Goal: Task Accomplishment & Management: Complete application form

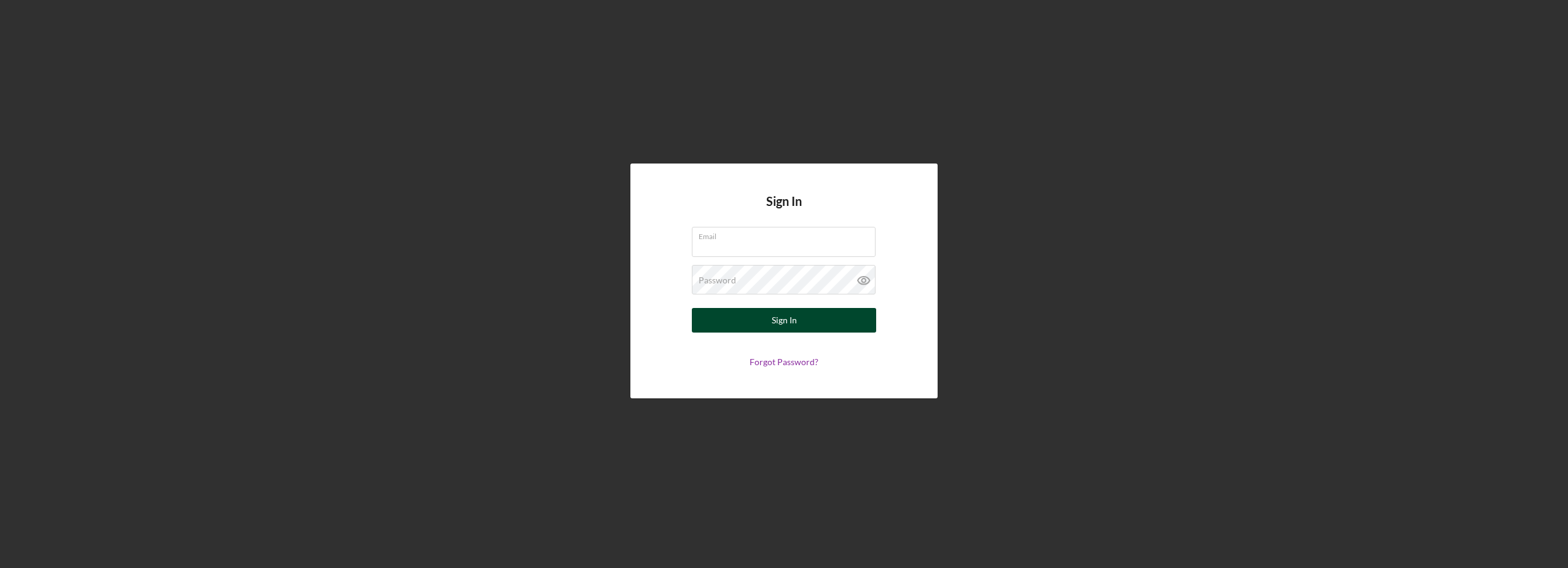
type input "[EMAIL_ADDRESS][DOMAIN_NAME]"
click at [773, 316] on div "Sign In" at bounding box center [784, 320] width 25 height 25
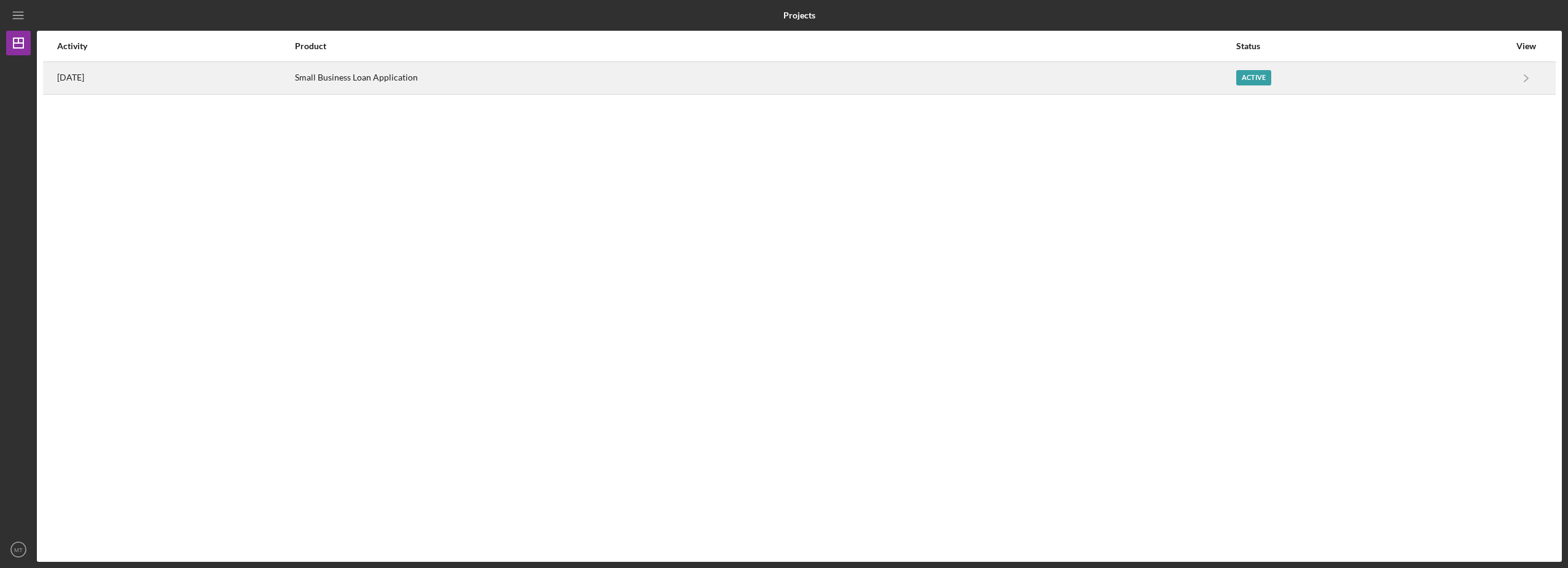
click at [1264, 78] on div "Active" at bounding box center [1254, 78] width 35 height 15
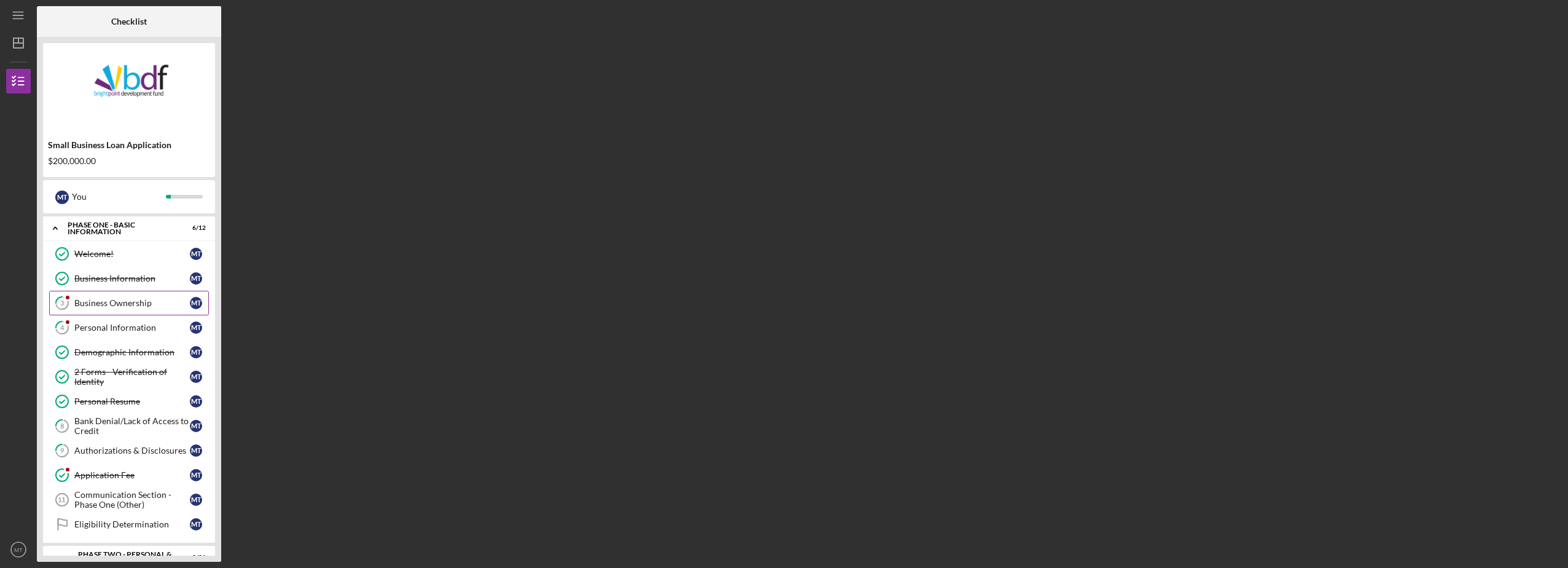
click at [99, 303] on div "Business Ownership" at bounding box center [132, 303] width 115 height 10
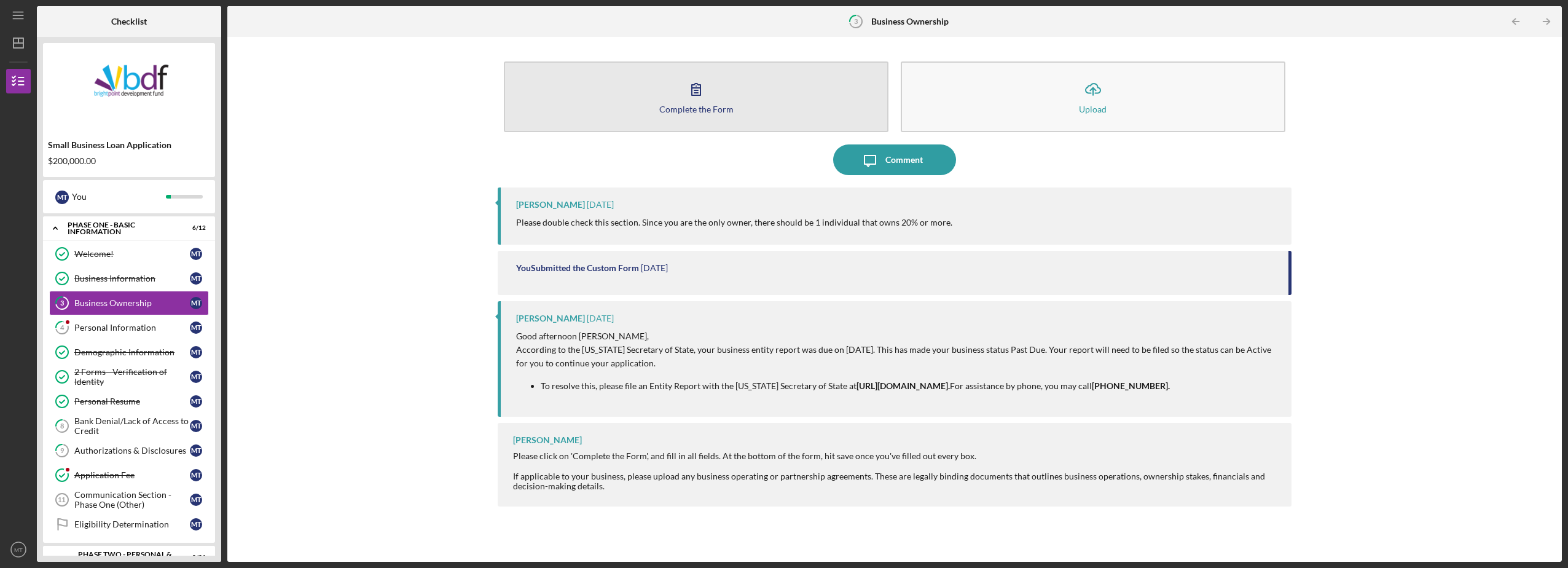
click at [692, 93] on icon "button" at bounding box center [696, 89] width 9 height 11
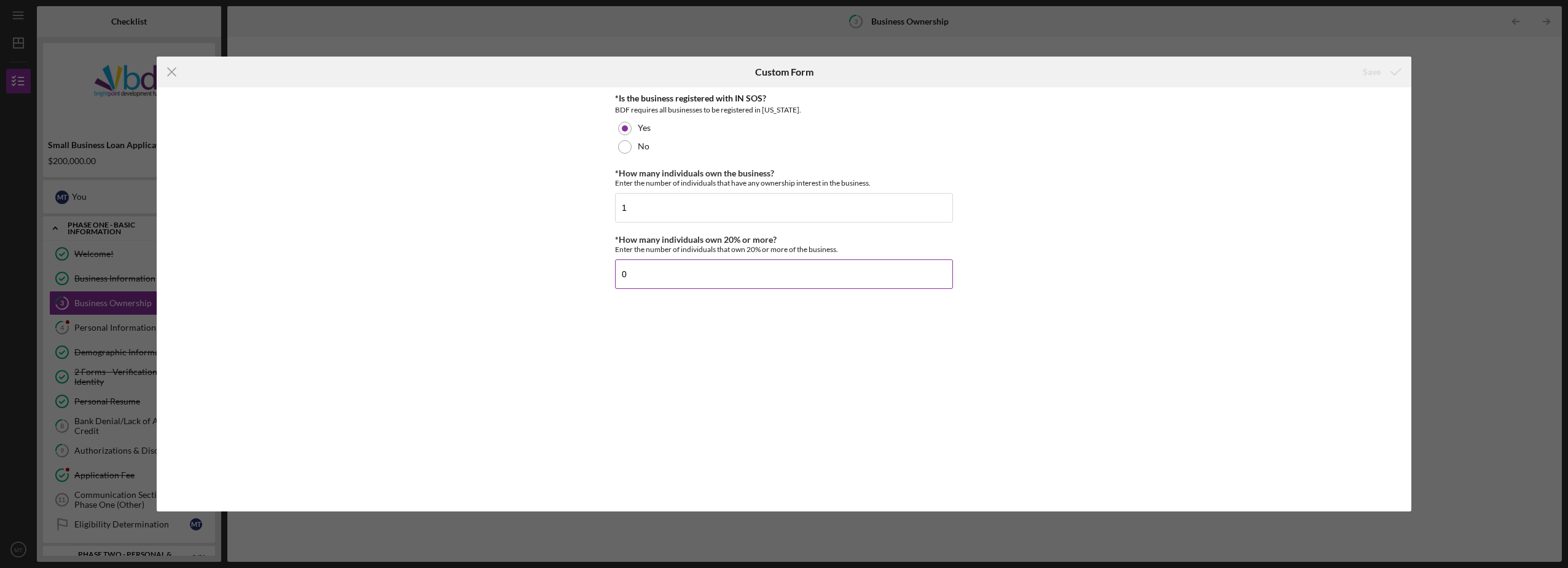
click at [635, 276] on input "0" at bounding box center [784, 274] width 338 height 30
type input "1"
click at [1369, 71] on div "Save" at bounding box center [1372, 72] width 18 height 25
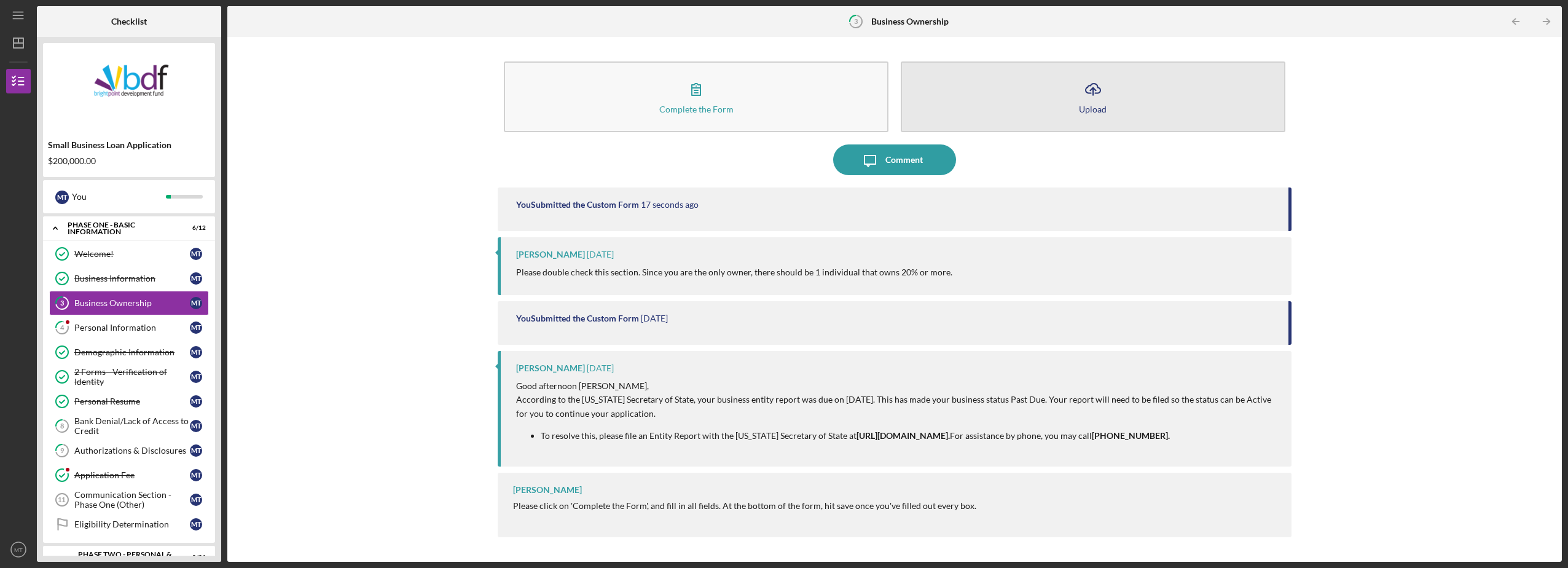
click at [1093, 94] on line "button" at bounding box center [1093, 92] width 0 height 8
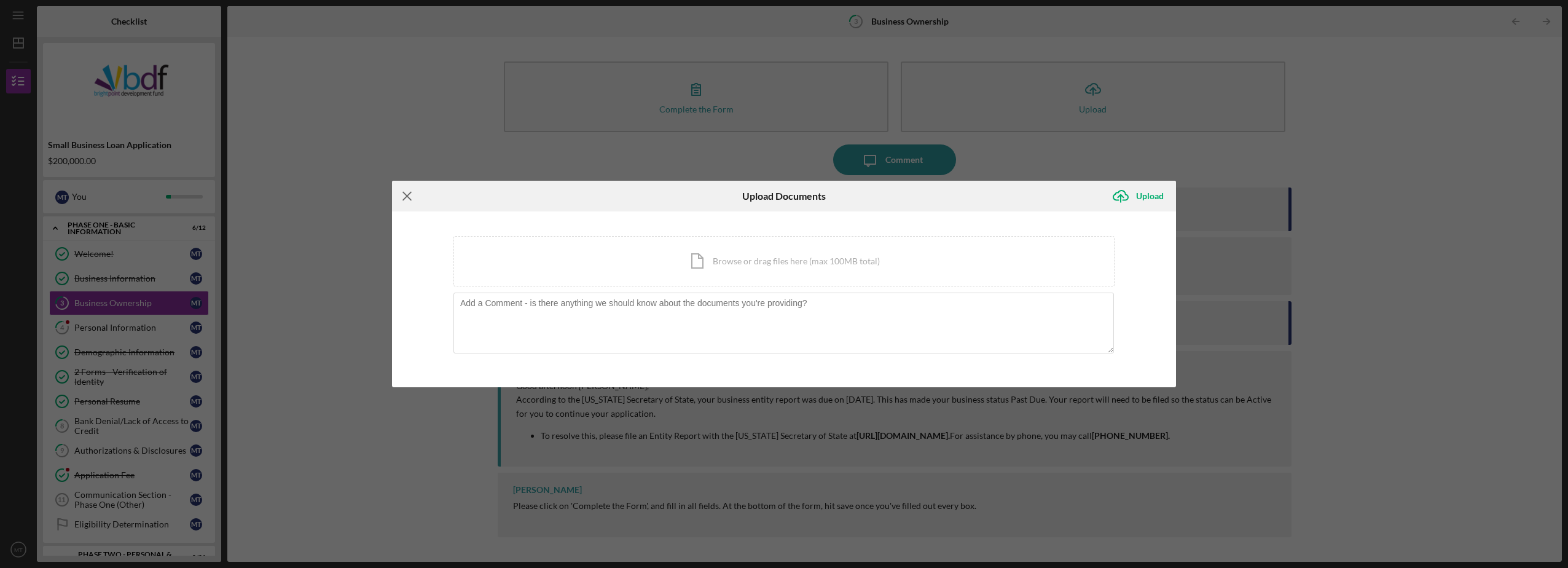
click at [409, 195] on line at bounding box center [407, 197] width 8 height 8
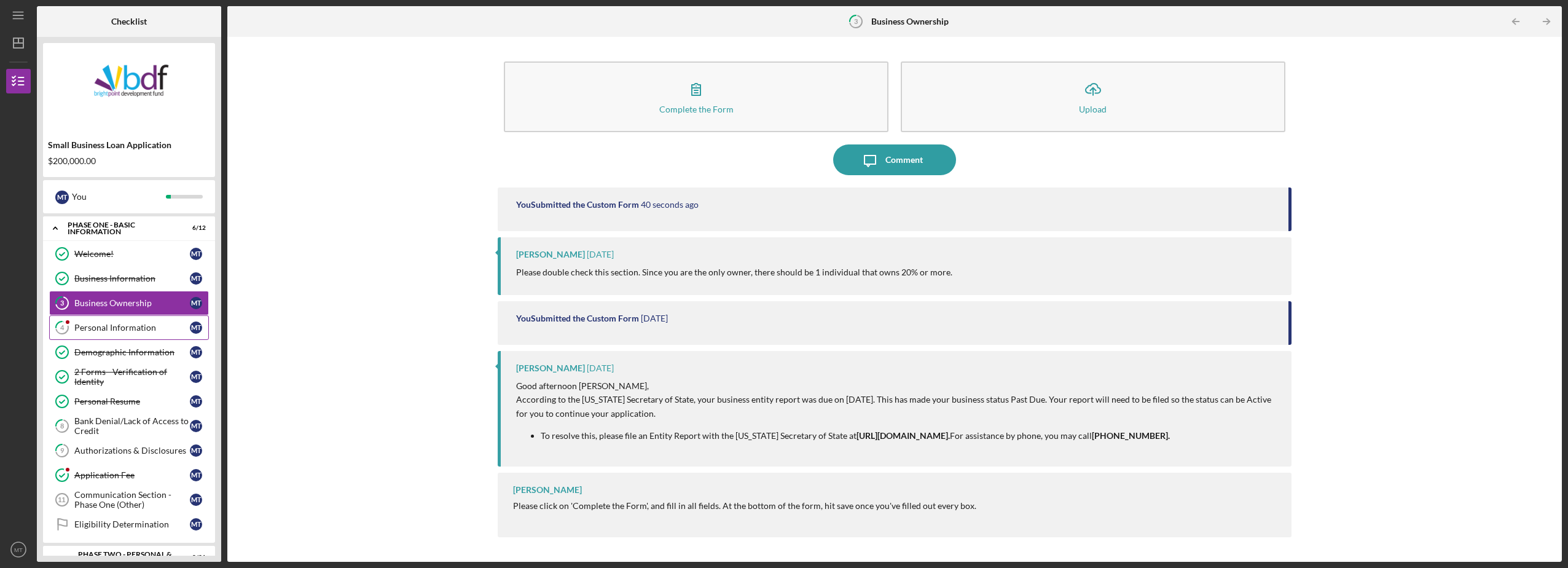
click at [105, 326] on div "Personal Information" at bounding box center [132, 328] width 115 height 10
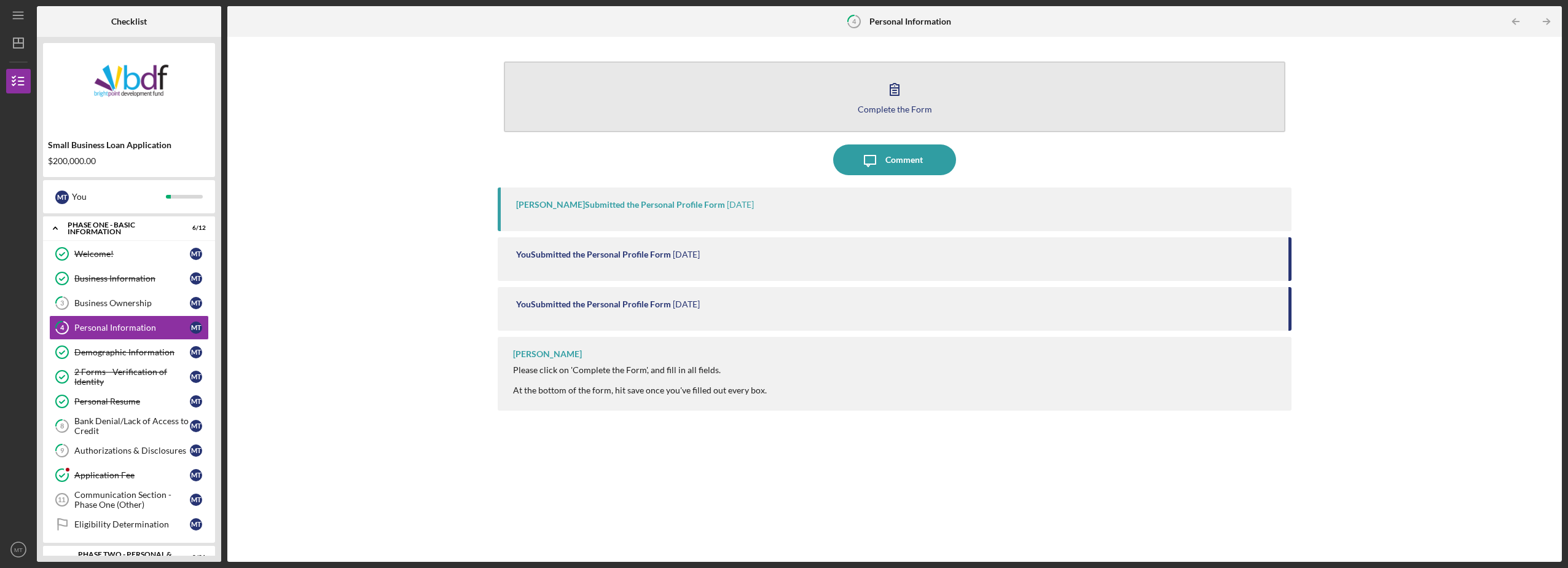
click at [895, 96] on icon "button" at bounding box center [895, 89] width 30 height 30
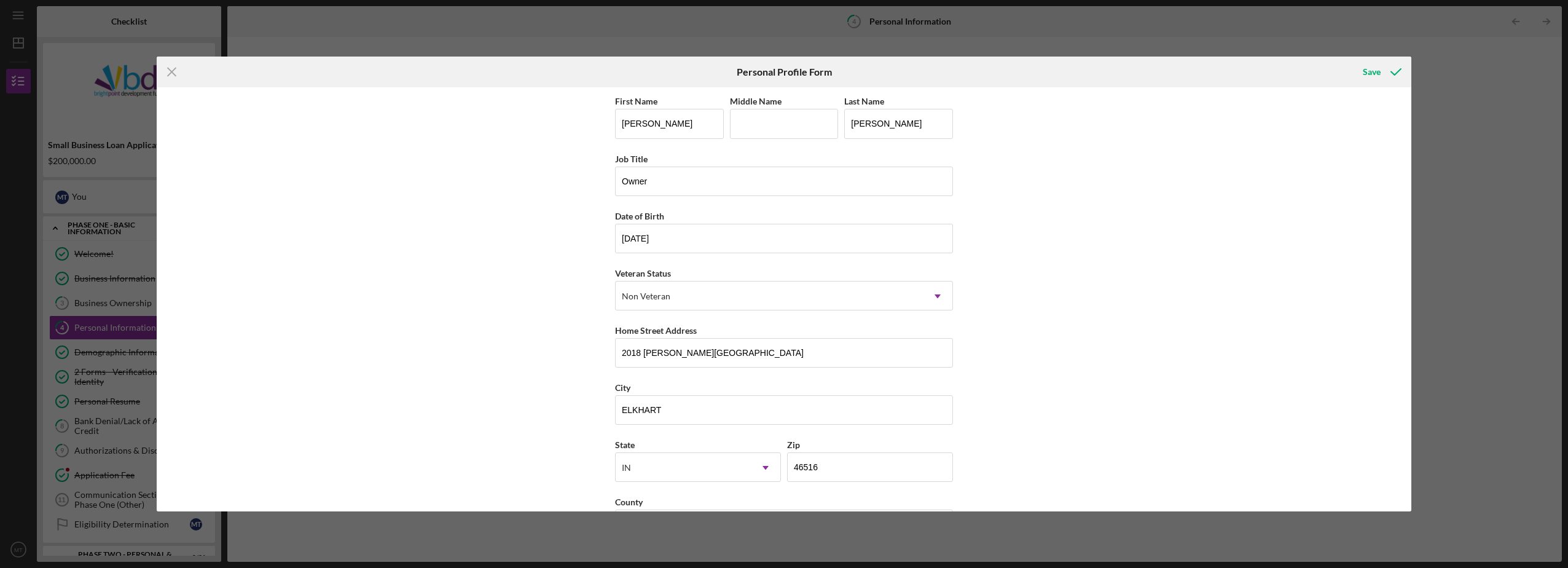
scroll to position [46, 0]
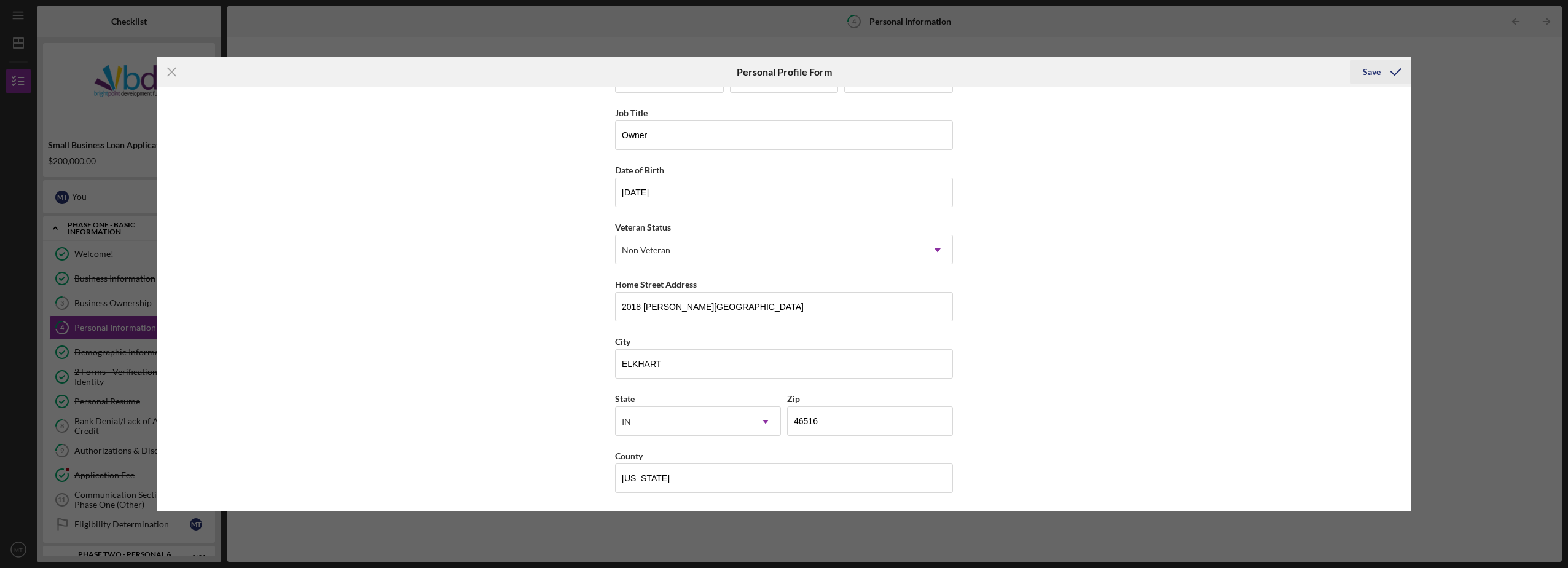
click at [1370, 68] on div "Save" at bounding box center [1372, 72] width 18 height 25
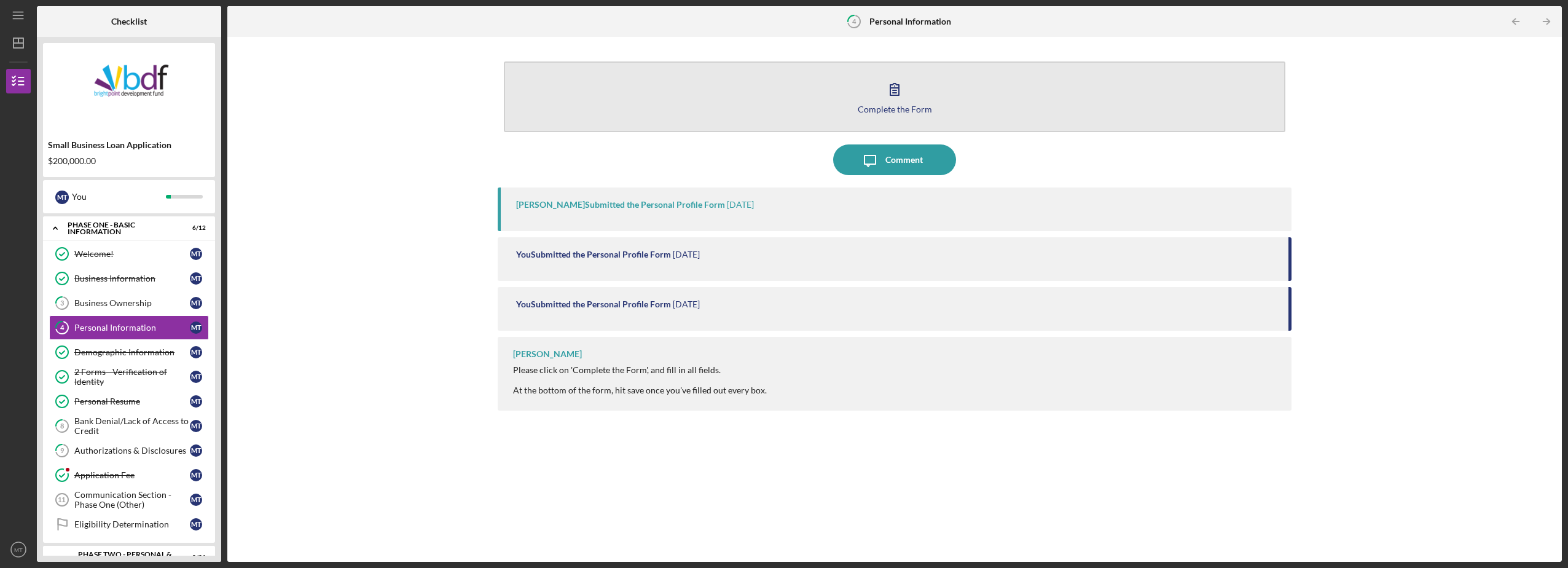
click at [893, 111] on div "Complete the Form" at bounding box center [895, 109] width 74 height 10
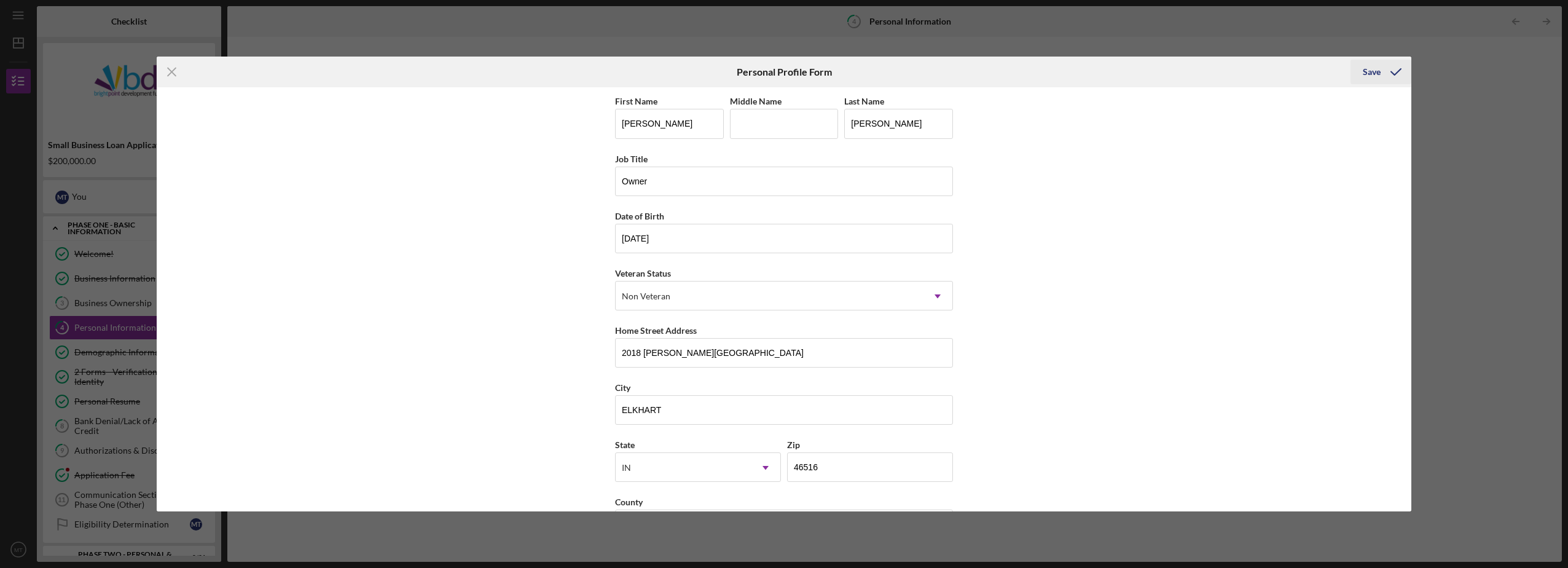
click at [1373, 72] on div "Save" at bounding box center [1372, 72] width 18 height 25
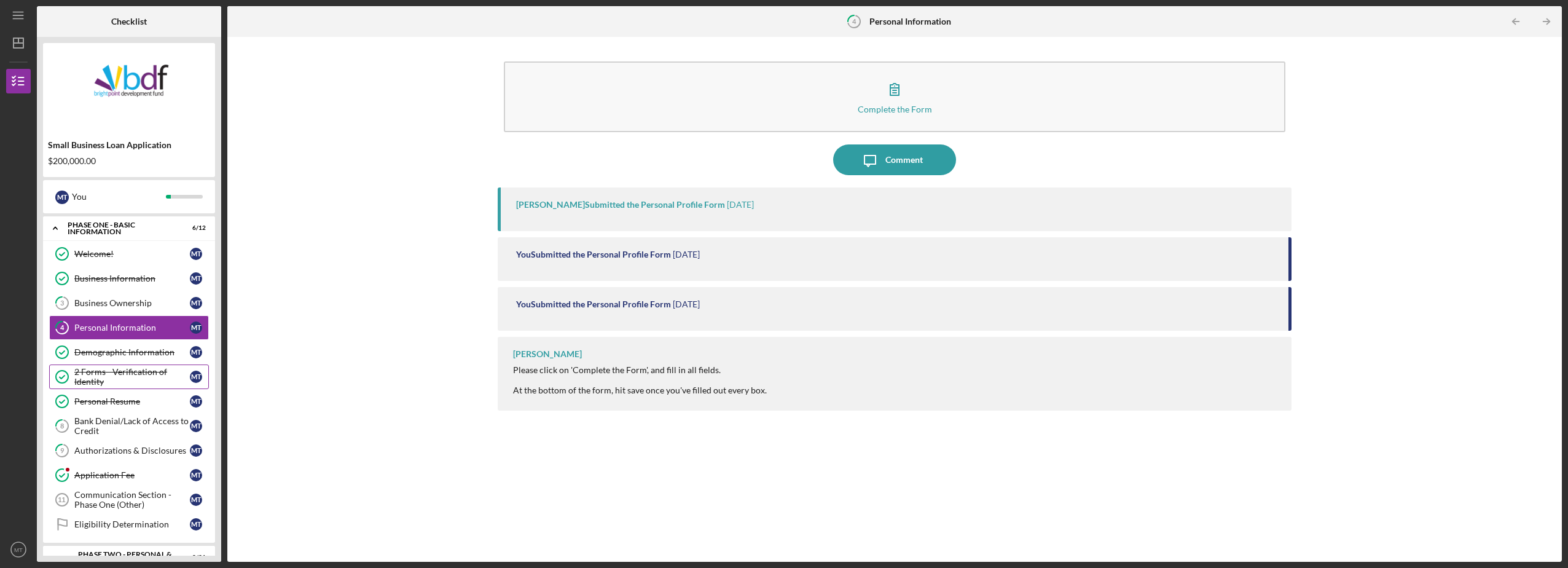
scroll to position [104, 0]
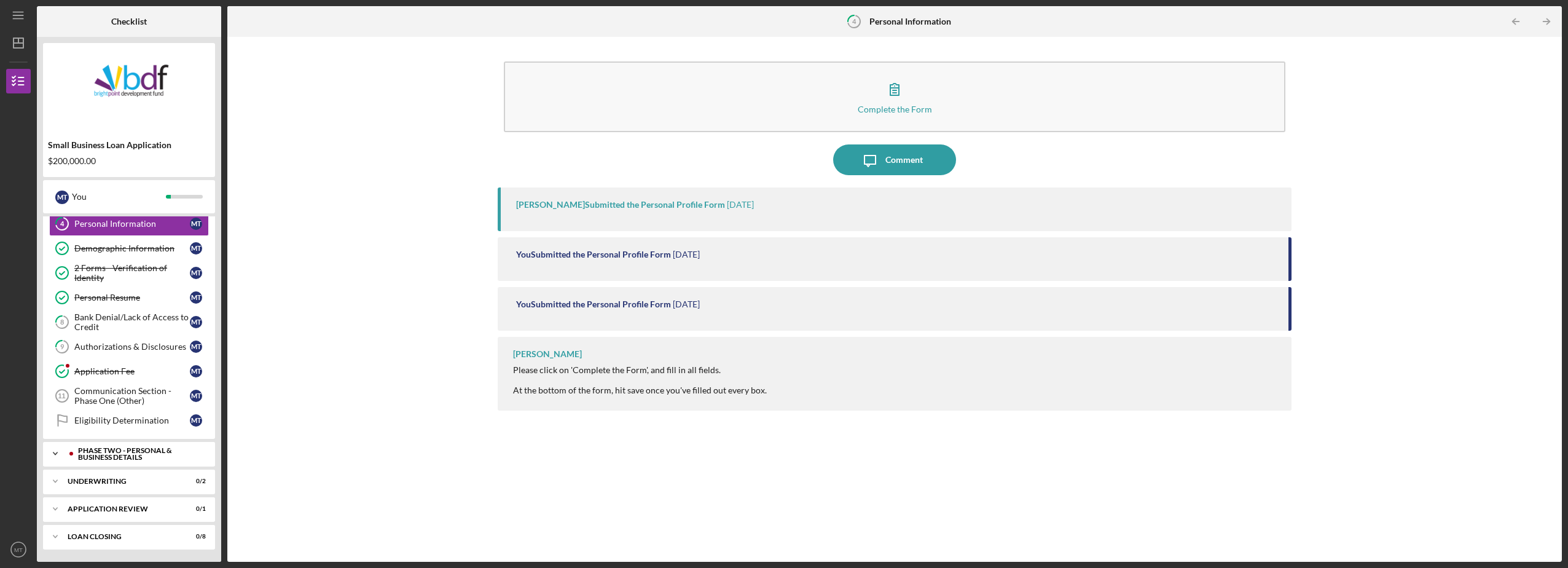
click at [108, 457] on div "PHASE TWO - PERSONAL & BUSINESS DETAILS" at bounding box center [139, 454] width 122 height 14
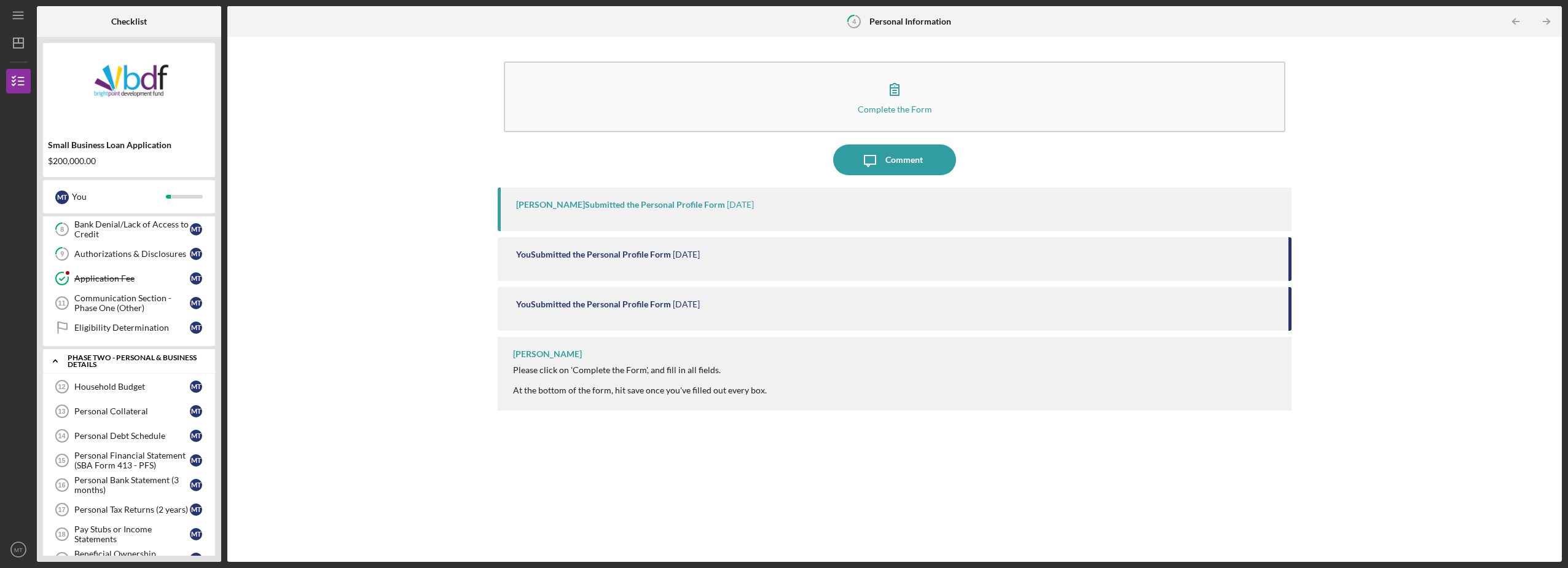
scroll to position [12, 0]
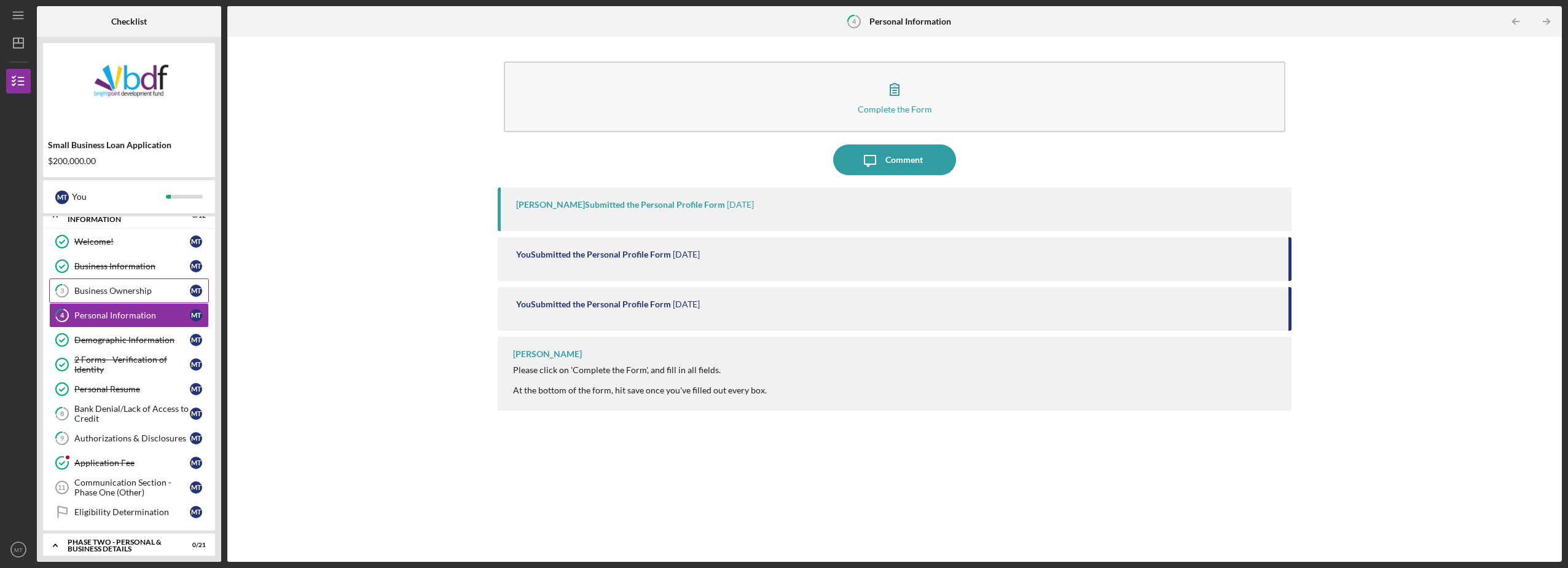
click at [121, 294] on div "Business Ownership" at bounding box center [132, 291] width 115 height 10
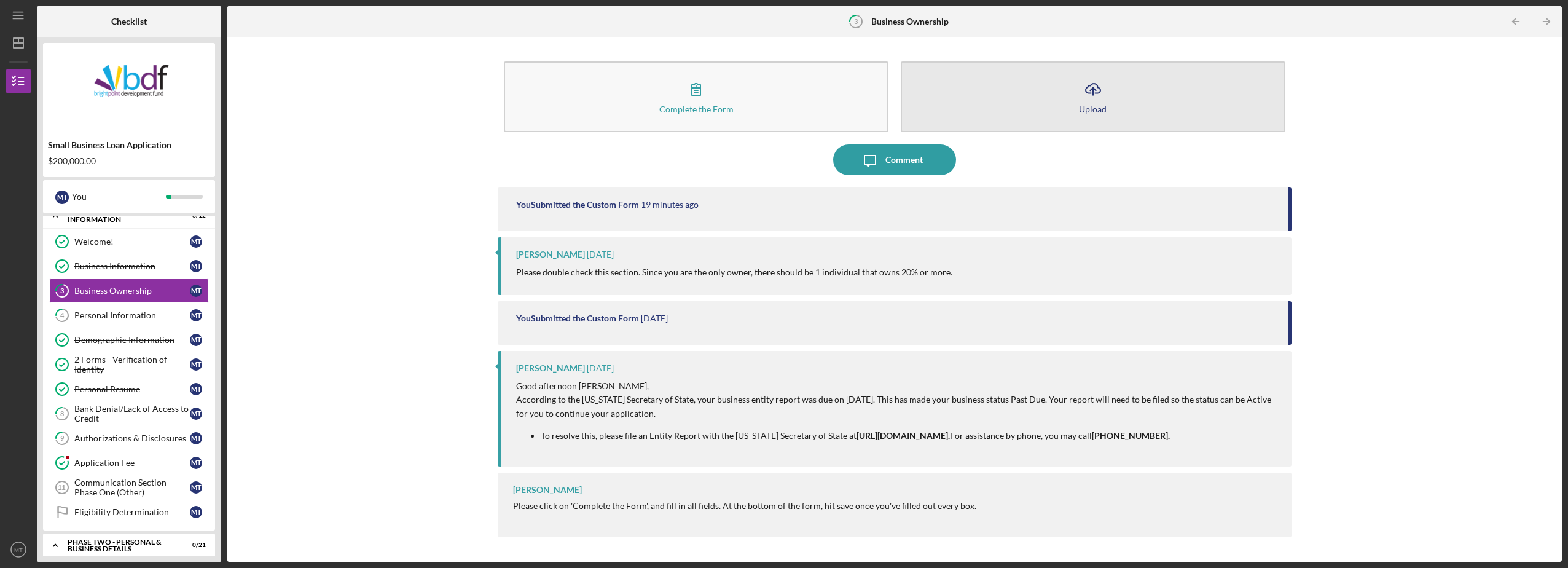
click at [1106, 108] on button "Icon/Upload Upload" at bounding box center [1093, 97] width 385 height 71
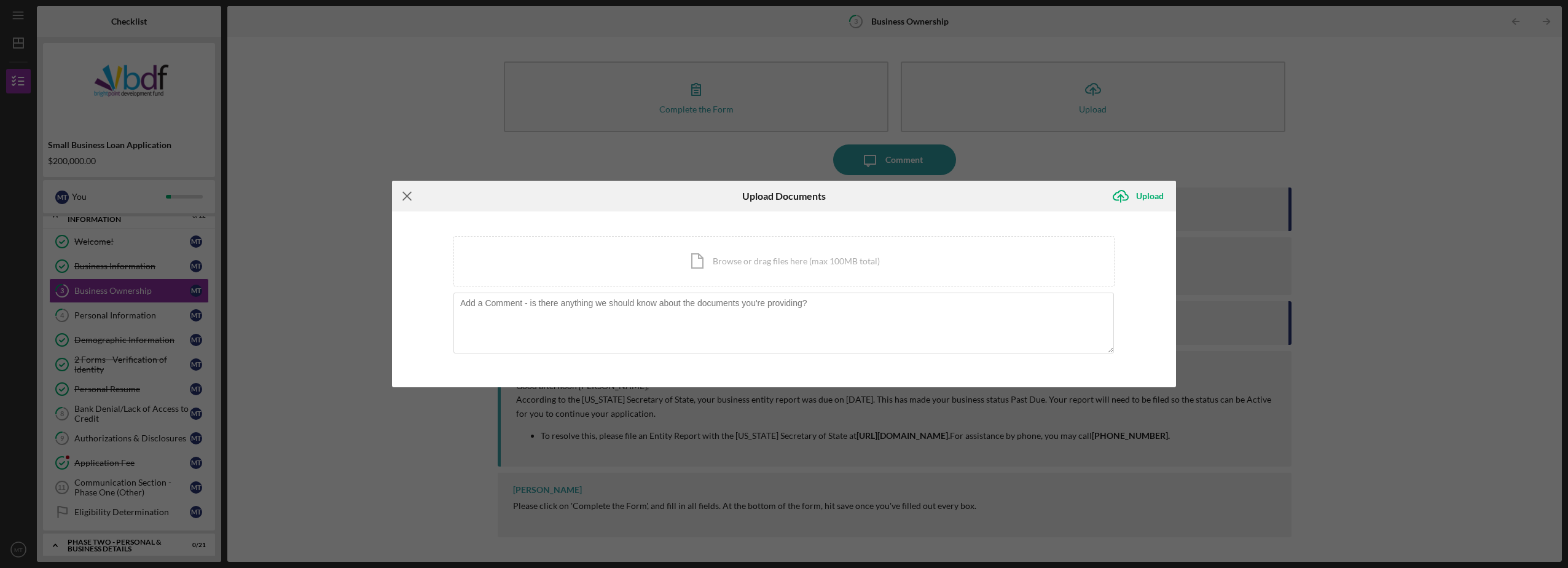
click at [407, 201] on icon "Icon/Menu Close" at bounding box center [407, 196] width 30 height 30
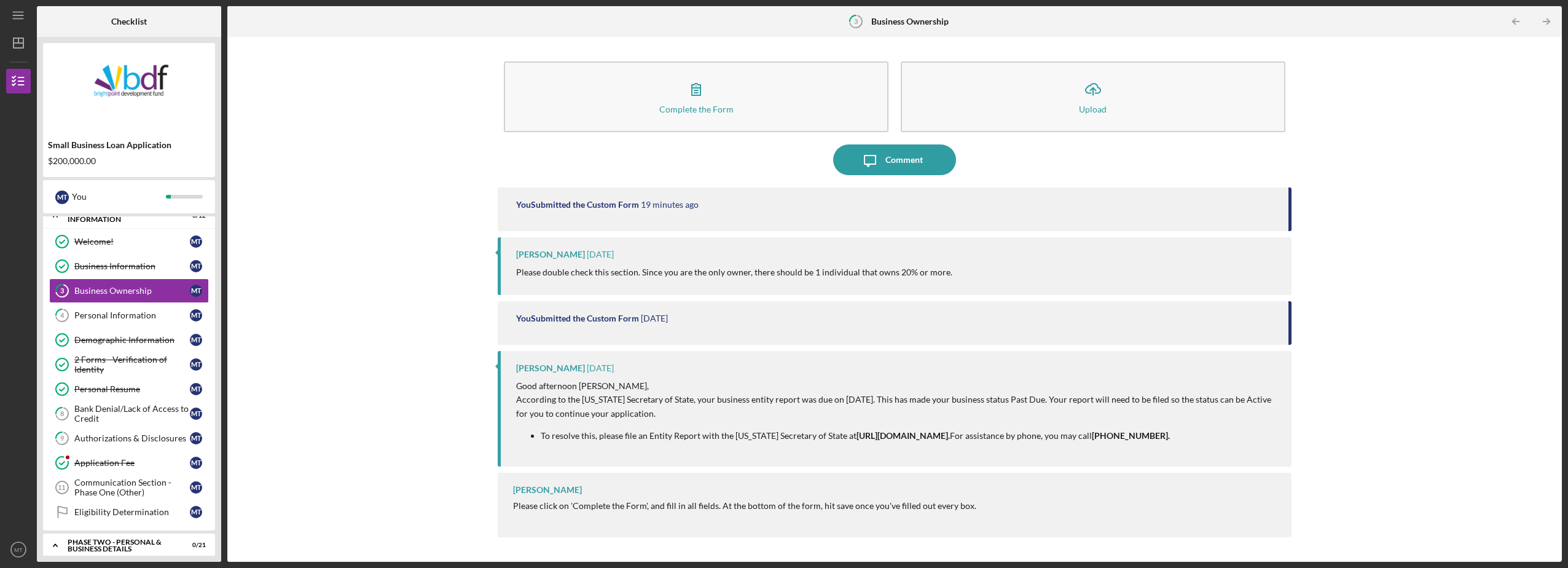
click at [927, 436] on strong "[URL][DOMAIN_NAME]." at bounding box center [903, 436] width 93 height 10
drag, startPoint x: 840, startPoint y: 436, endPoint x: 1061, endPoint y: 444, distance: 221.1
click at [1061, 444] on div "Good afternoon [PERSON_NAME], According to the [US_STATE] Secretary of State, y…" at bounding box center [898, 415] width 763 height 72
copy strong "[URL][DOMAIN_NAME]"
